Goal: Check status: Check status

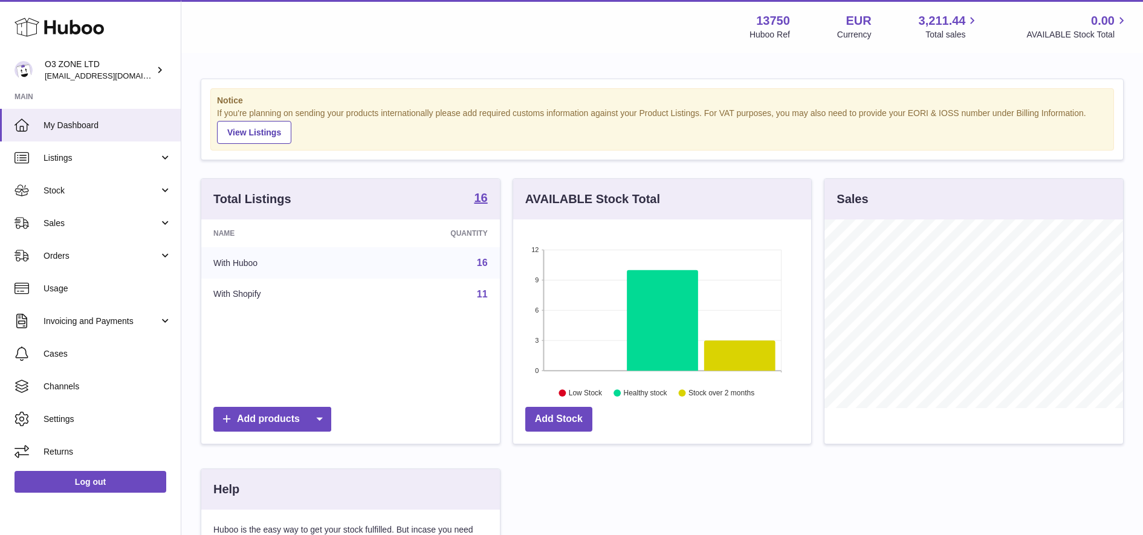
scroll to position [189, 302]
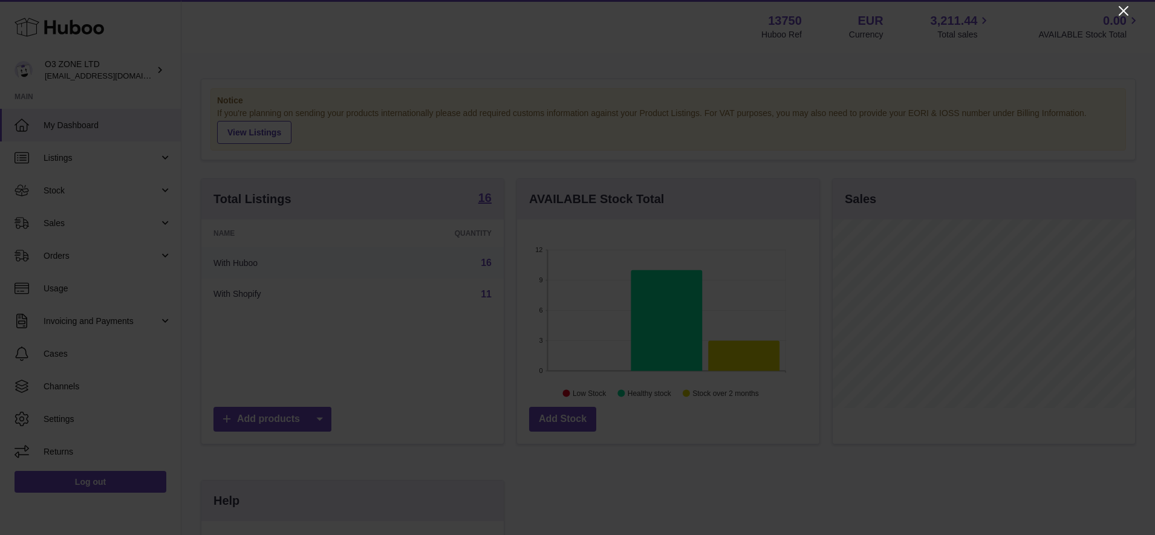
click at [1117, 6] on icon "Close" at bounding box center [1123, 11] width 15 height 15
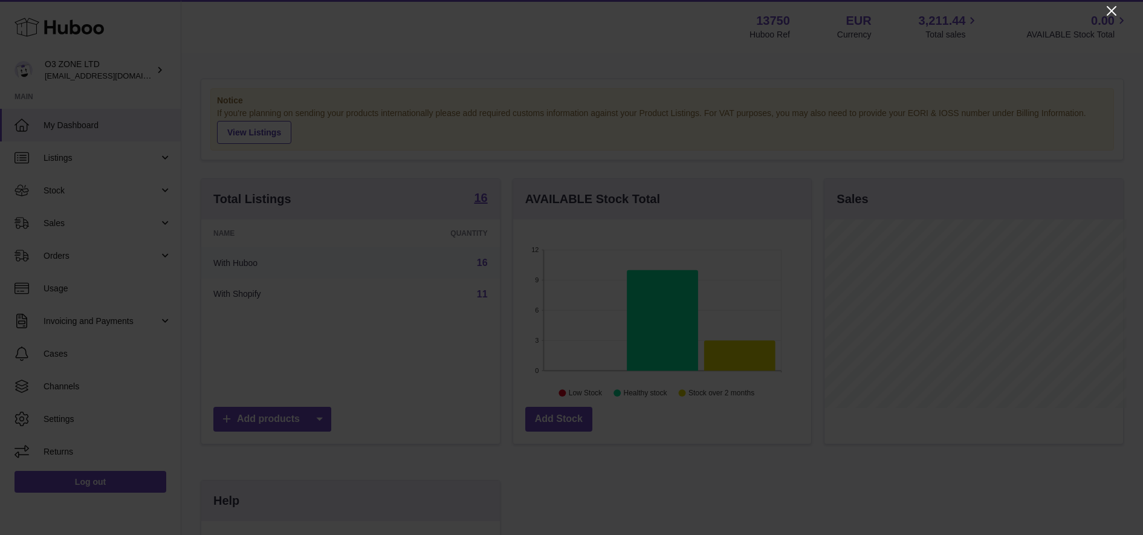
scroll to position [604297, 604187]
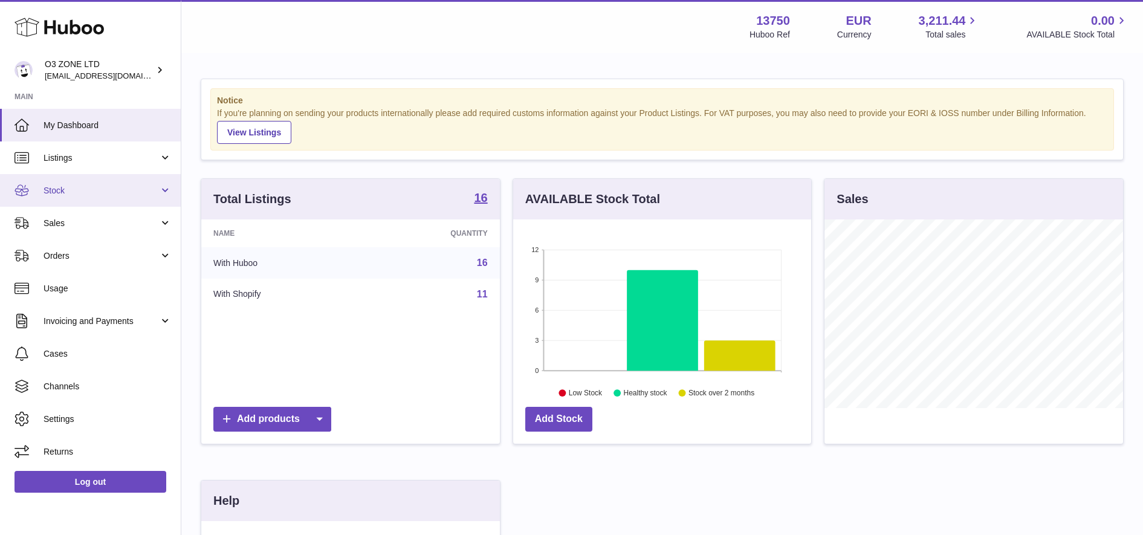
click at [82, 188] on span "Stock" at bounding box center [101, 190] width 115 height 11
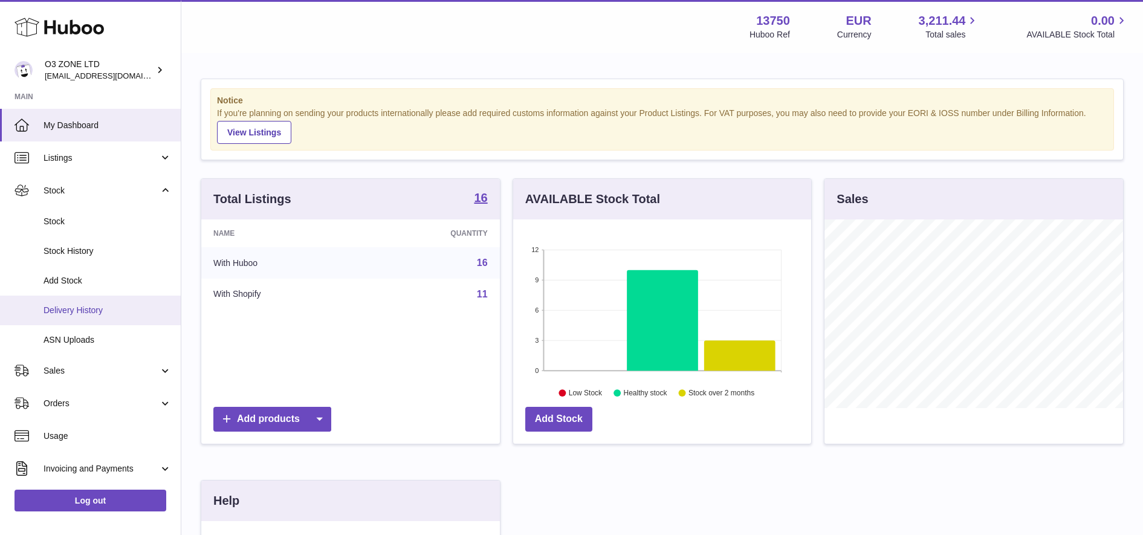
click at [77, 302] on link "Delivery History" at bounding box center [90, 311] width 181 height 30
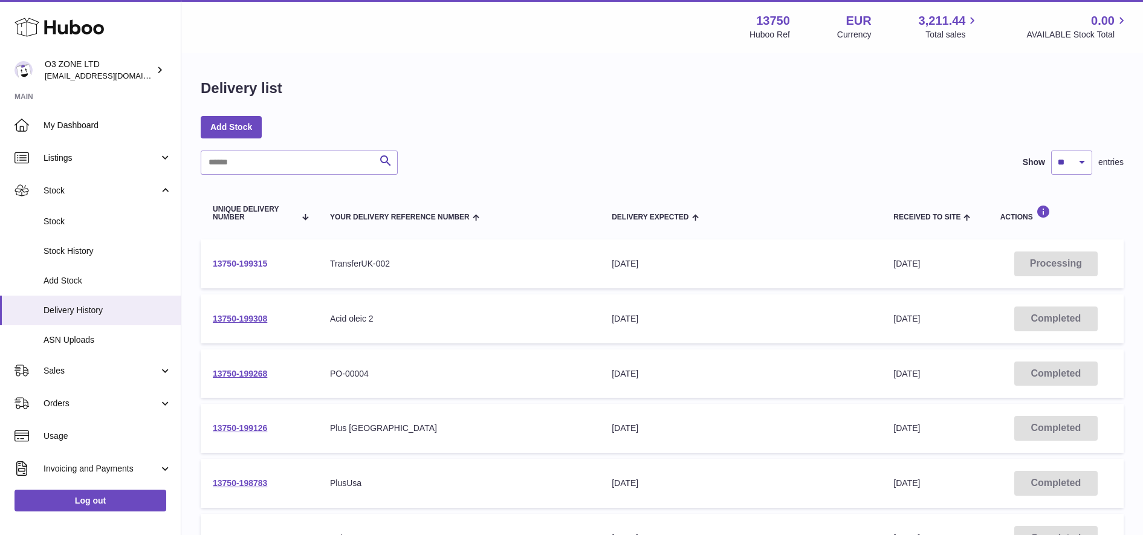
click at [245, 259] on link "13750-199315" at bounding box center [240, 264] width 54 height 10
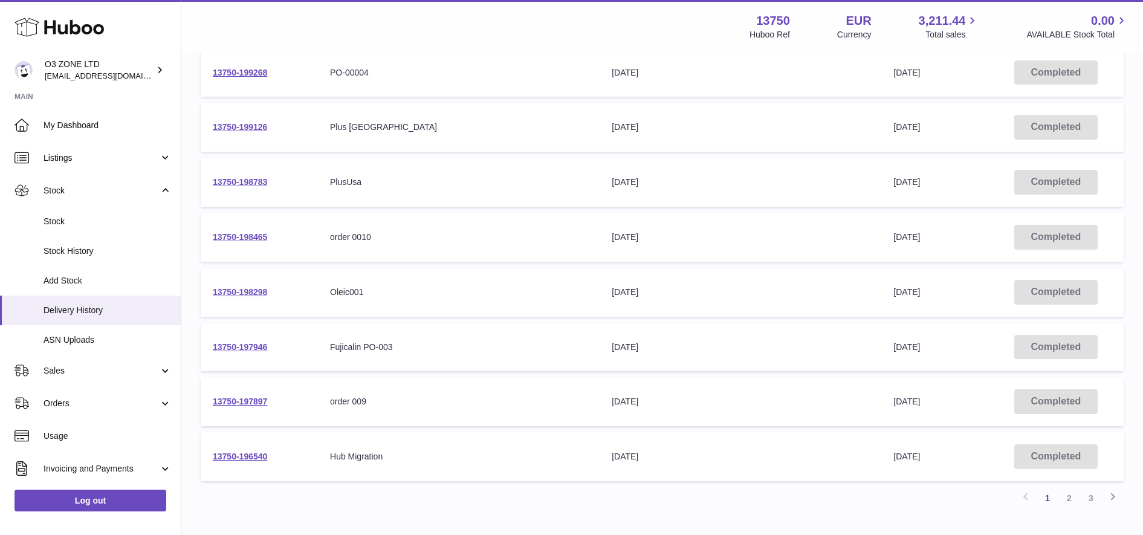
scroll to position [302, 0]
click at [245, 295] on link "13750-198298" at bounding box center [240, 292] width 54 height 10
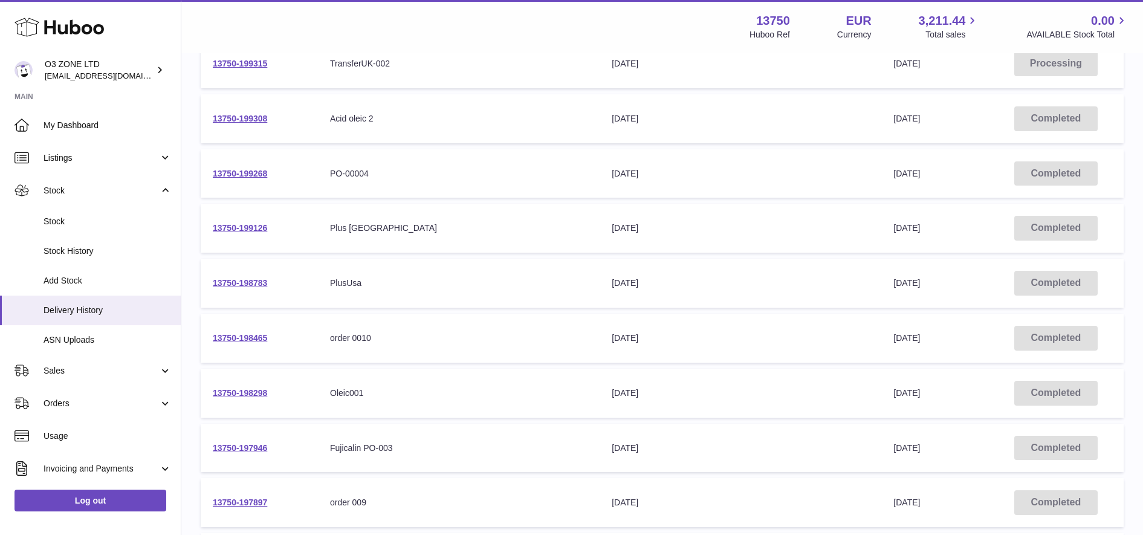
scroll to position [201, 0]
click at [244, 116] on link "13750-199308" at bounding box center [240, 117] width 54 height 10
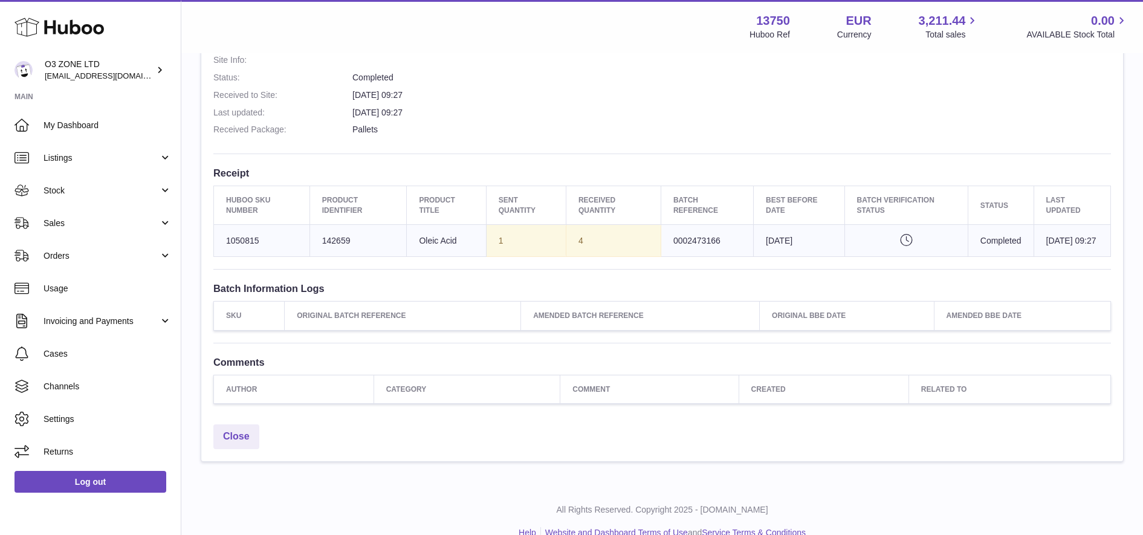
scroll to position [363, 0]
